Goal: Communication & Community: Answer question/provide support

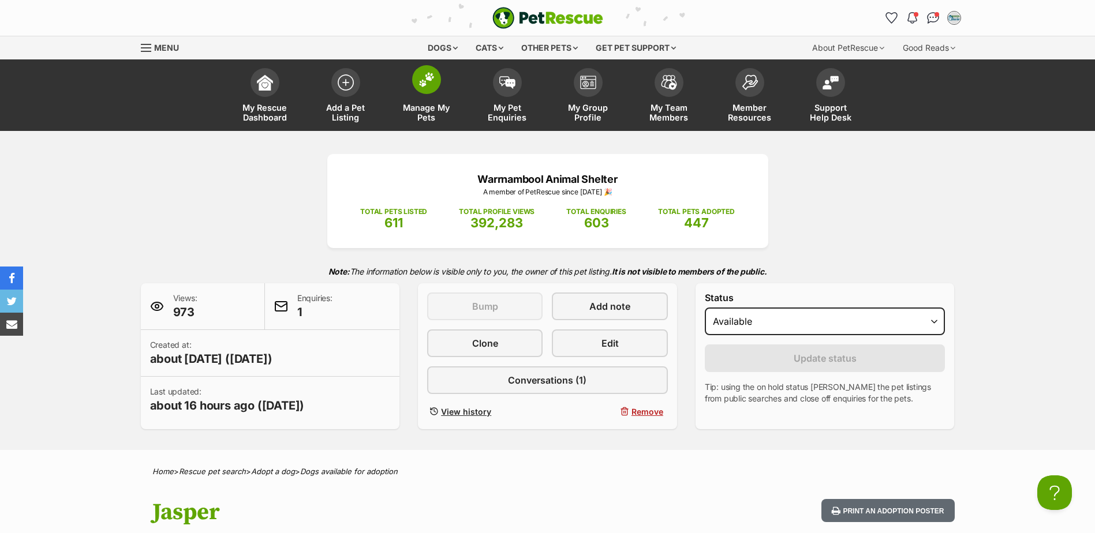
drag, startPoint x: 418, startPoint y: 107, endPoint x: 430, endPoint y: 109, distance: 11.7
click at [418, 107] on span "Manage My Pets" at bounding box center [427, 113] width 52 height 20
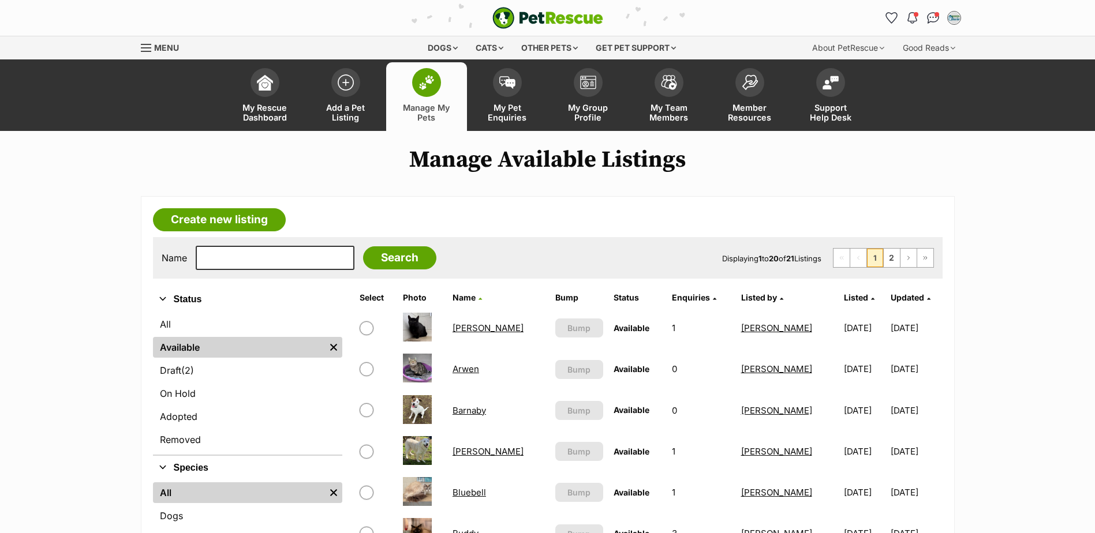
scroll to position [231, 0]
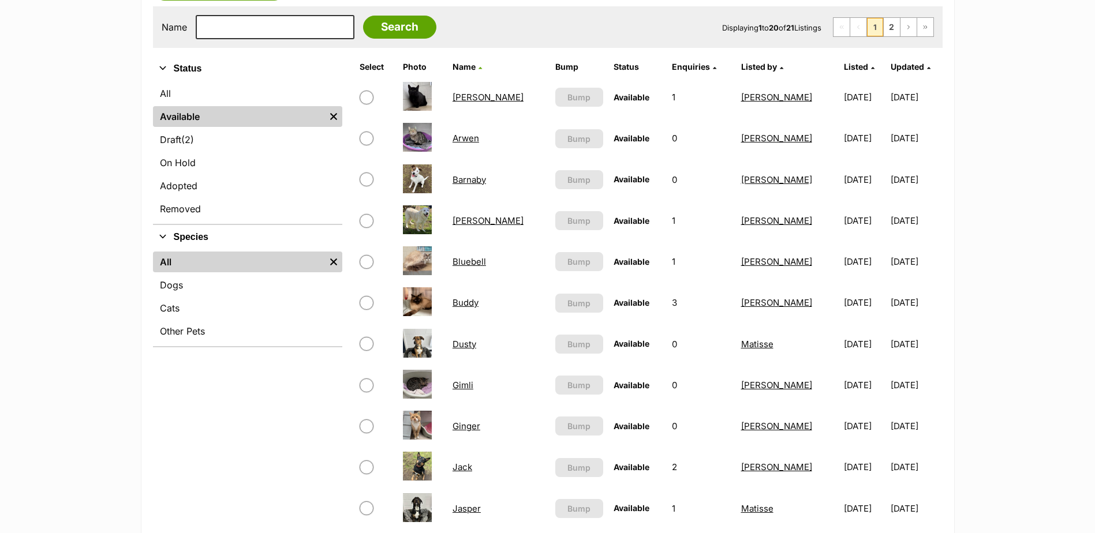
click at [473, 263] on link "Bluebell" at bounding box center [469, 261] width 33 height 11
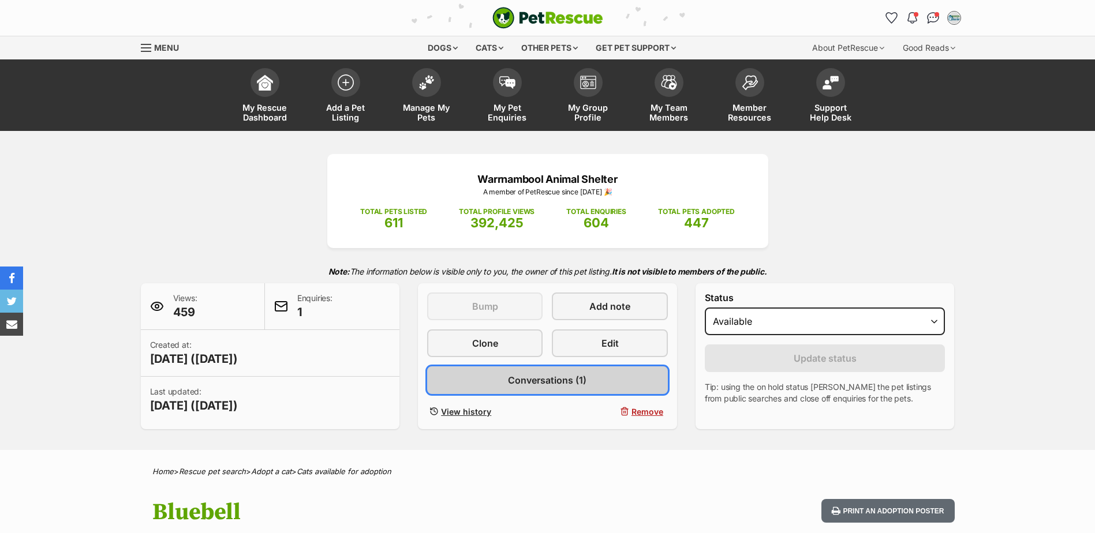
click at [598, 384] on link "Conversations (1)" at bounding box center [547, 381] width 241 height 28
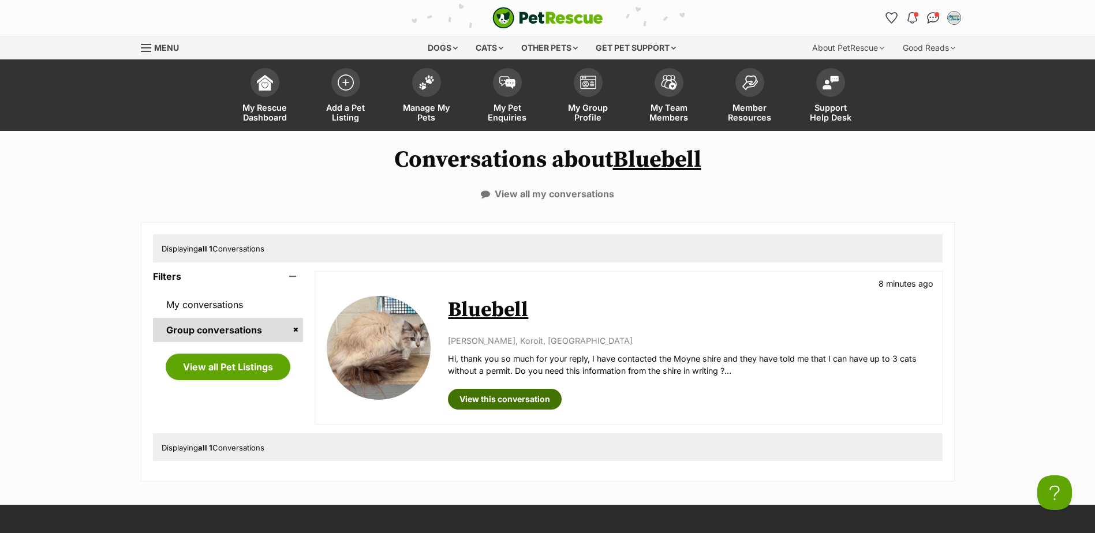
click at [530, 398] on link "View this conversation" at bounding box center [505, 399] width 114 height 21
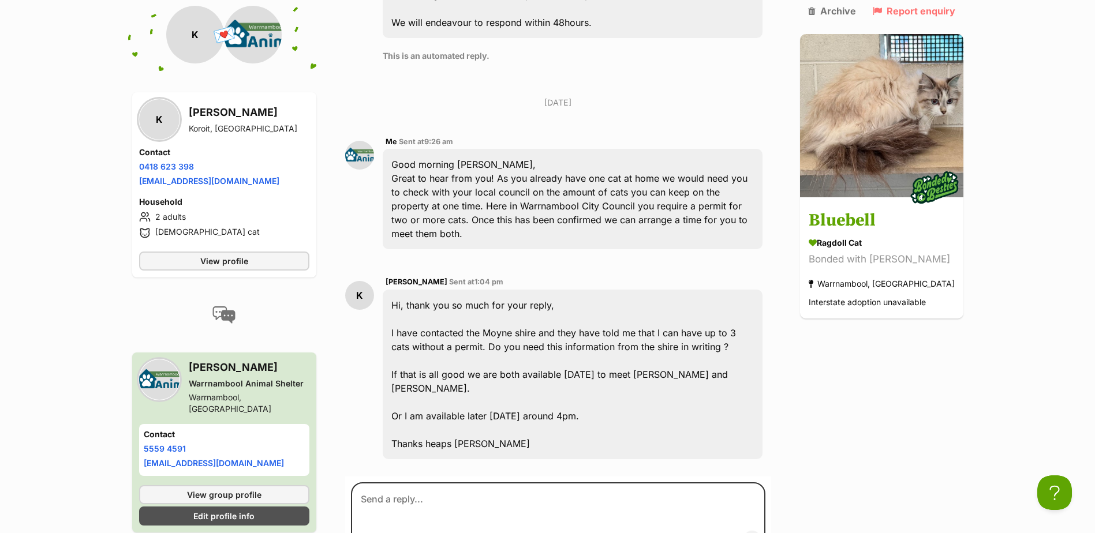
scroll to position [691, 0]
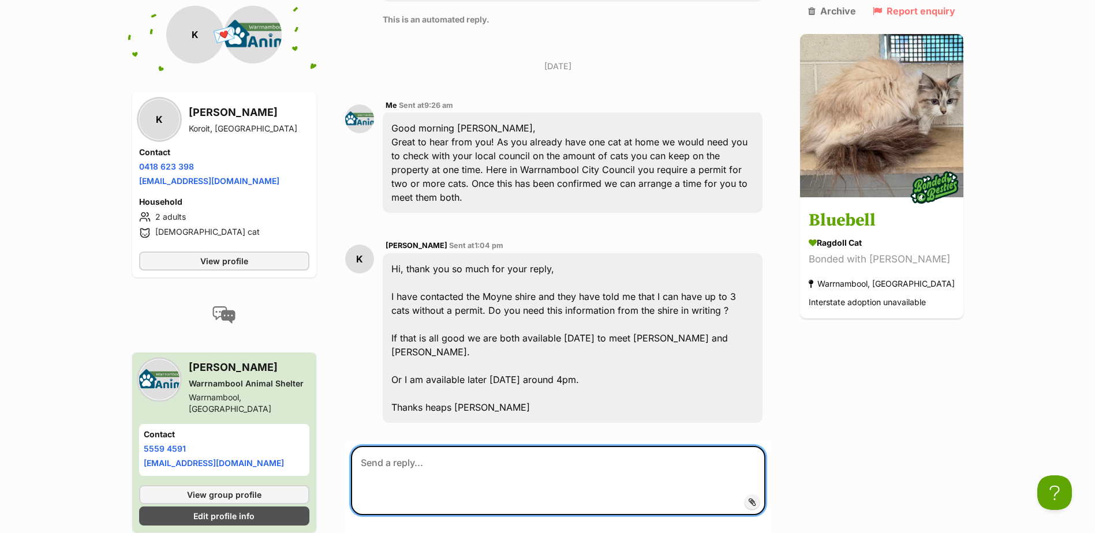
click at [552, 446] on textarea at bounding box center [558, 480] width 414 height 69
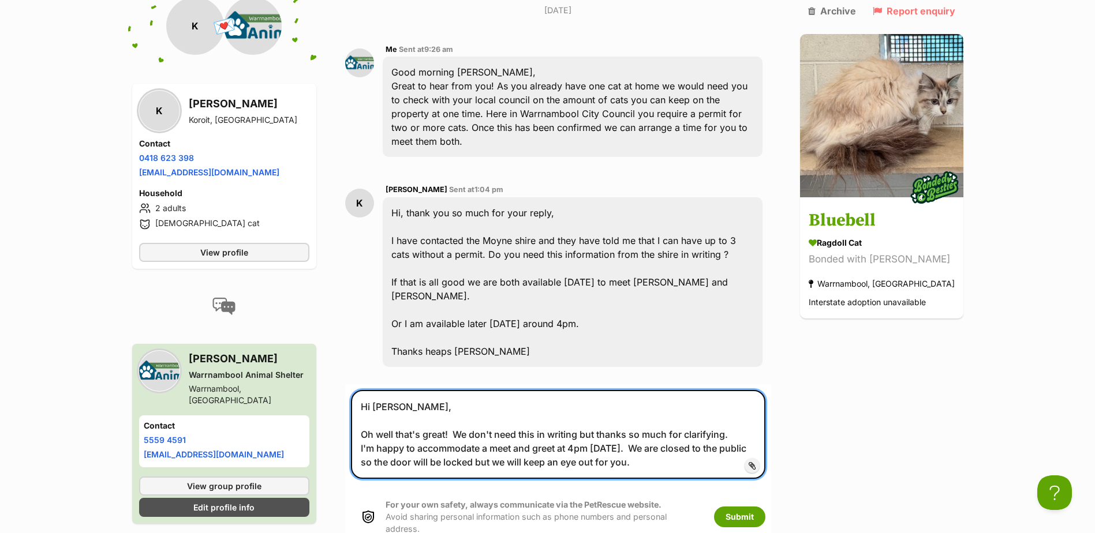
scroll to position [864, 0]
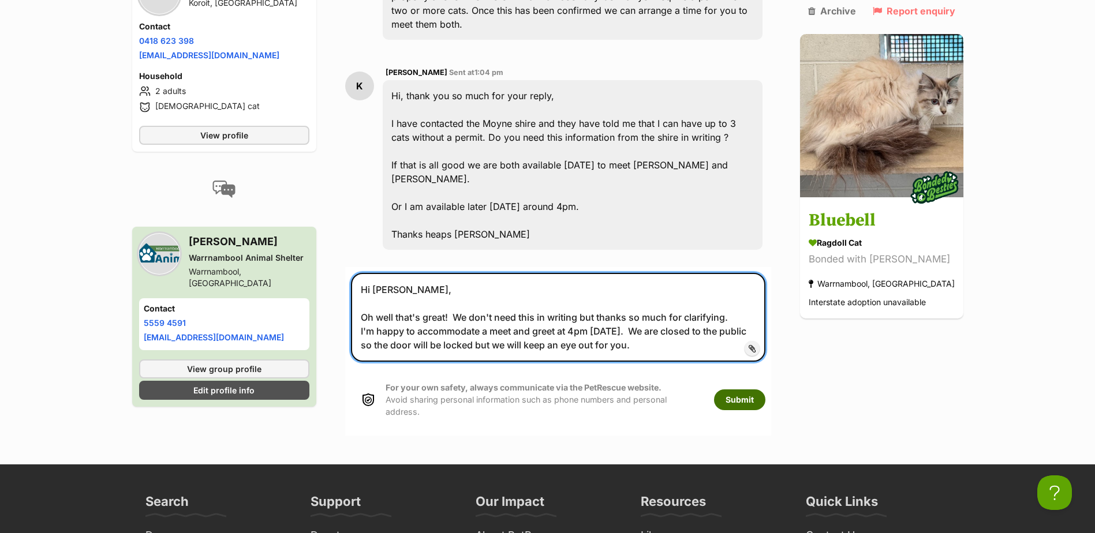
type textarea "Hi [PERSON_NAME], Oh well that's great! We don't need this in writing but thank…"
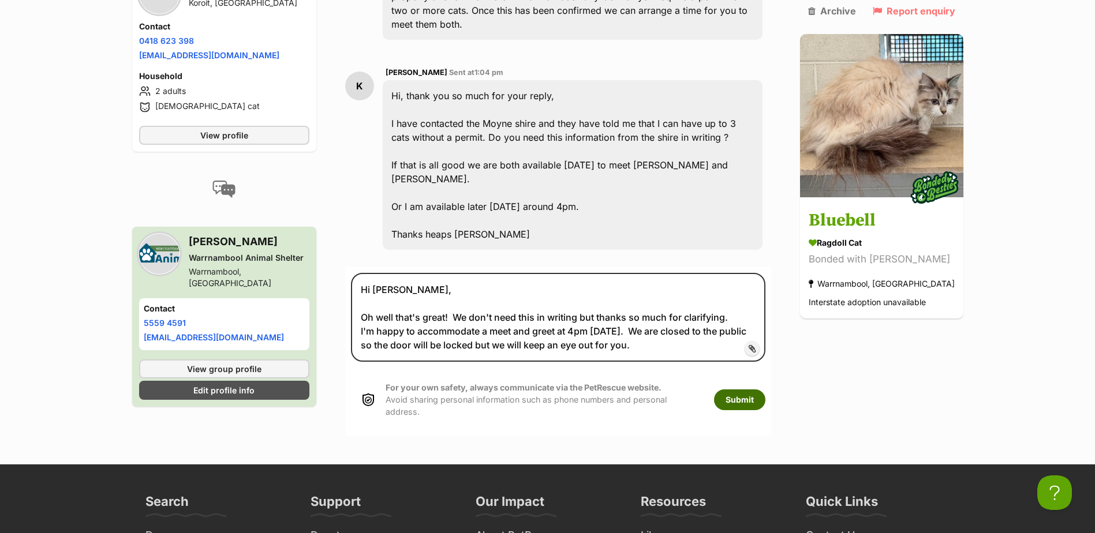
click at [759, 390] on button "Submit" at bounding box center [739, 400] width 51 height 21
